Goal: Information Seeking & Learning: Learn about a topic

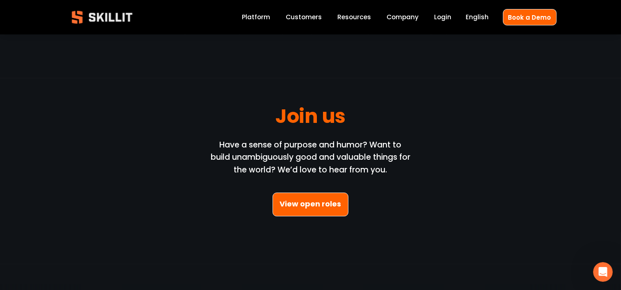
scroll to position [2264, 0]
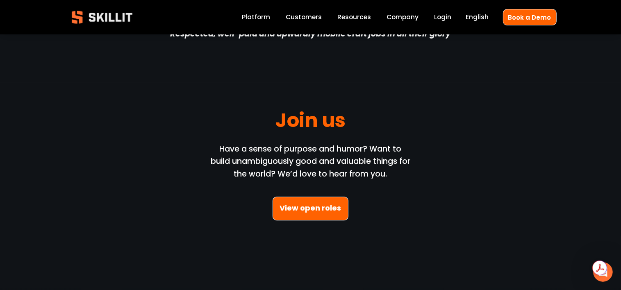
click at [329, 213] on link "View open roles" at bounding box center [311, 209] width 76 height 24
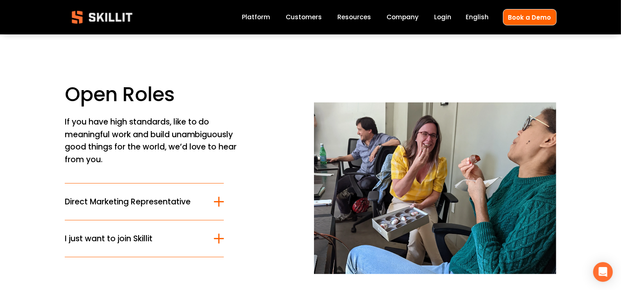
click at [258, 18] on link "Platform" at bounding box center [256, 17] width 28 height 11
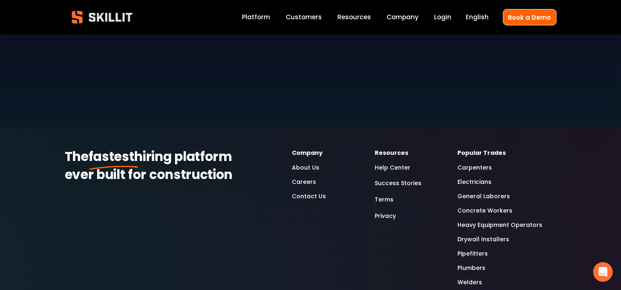
scroll to position [2460, 0]
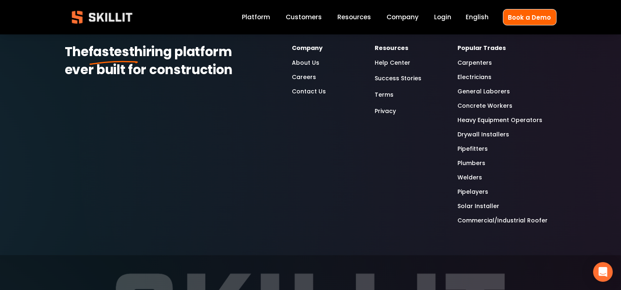
click at [480, 101] on link "Concrete Workers" at bounding box center [485, 105] width 55 height 9
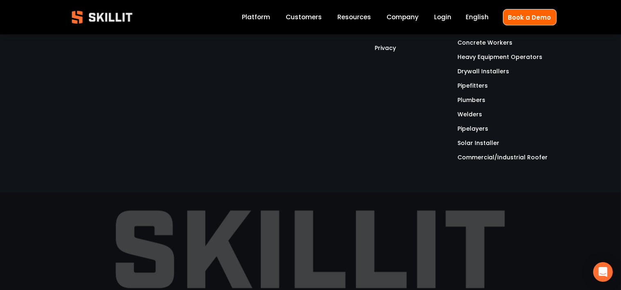
scroll to position [2677, 0]
